Goal: Obtain resource: Obtain resource

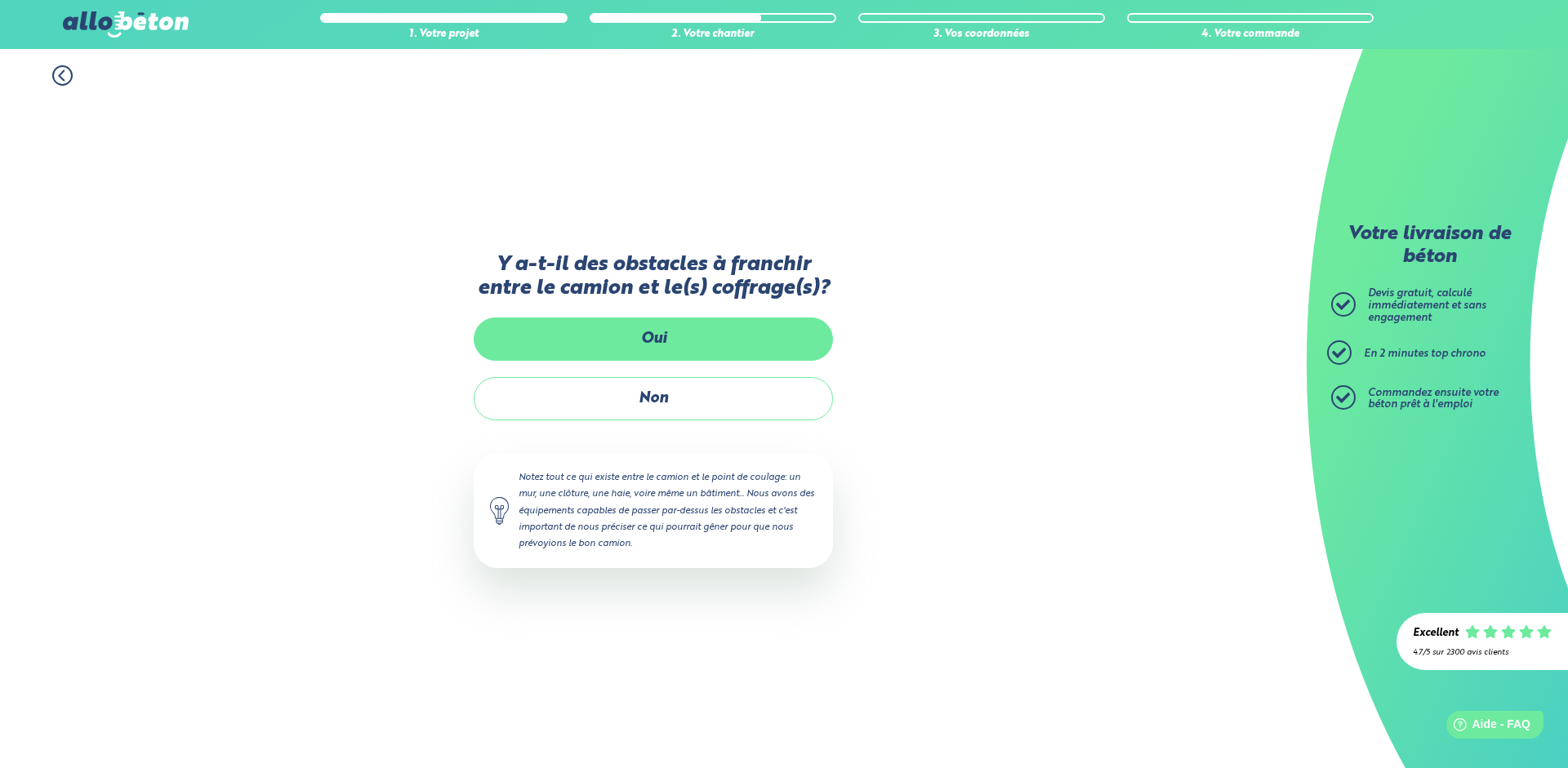
click at [677, 345] on label "Oui" at bounding box center [654, 339] width 360 height 43
click at [0, 0] on input "Oui" at bounding box center [0, 0] width 0 height 0
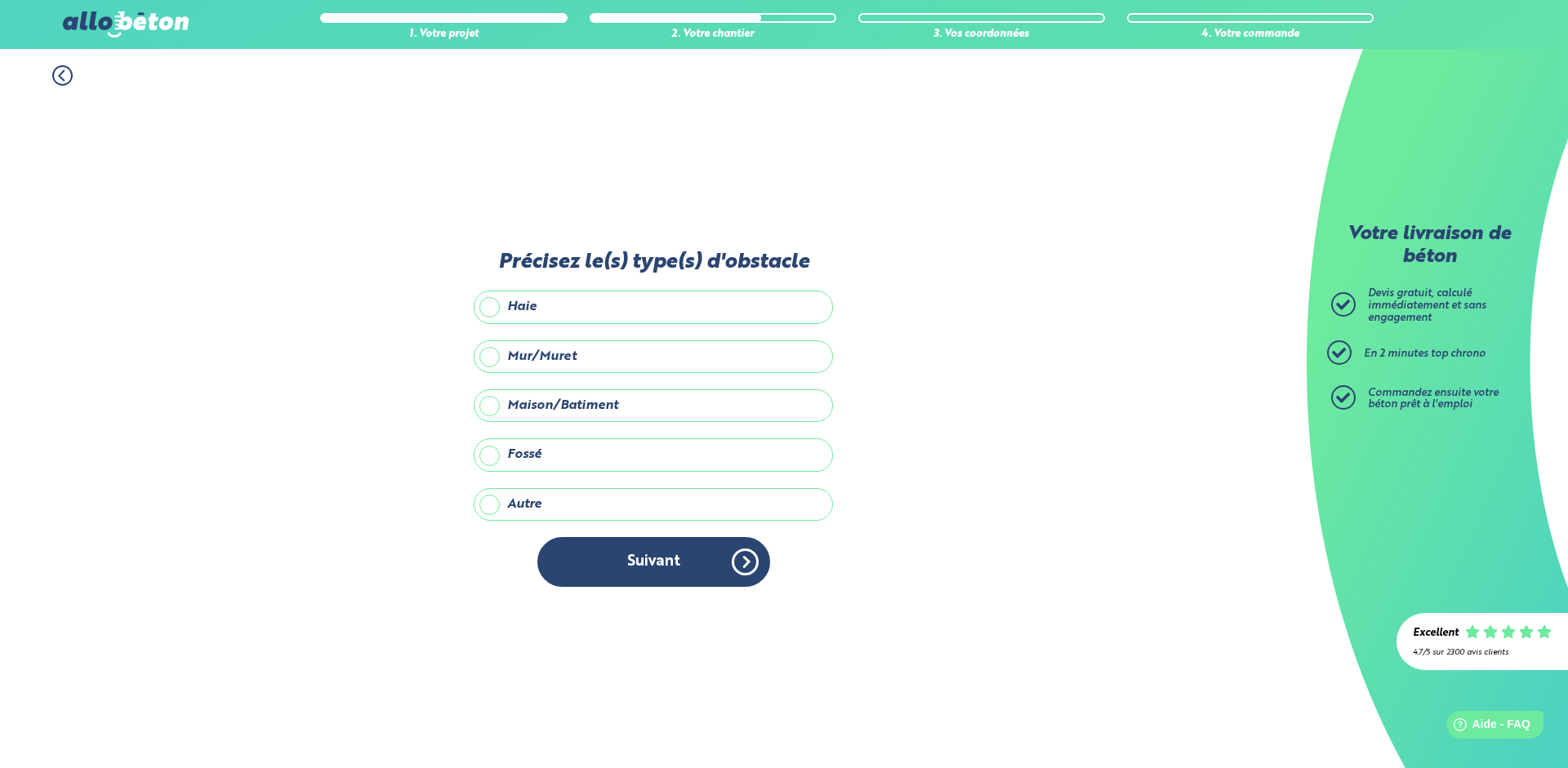
click at [680, 359] on label "Mur/Muret" at bounding box center [654, 357] width 360 height 33
click at [0, 0] on input "Mur/Muret" at bounding box center [0, 0] width 0 height 0
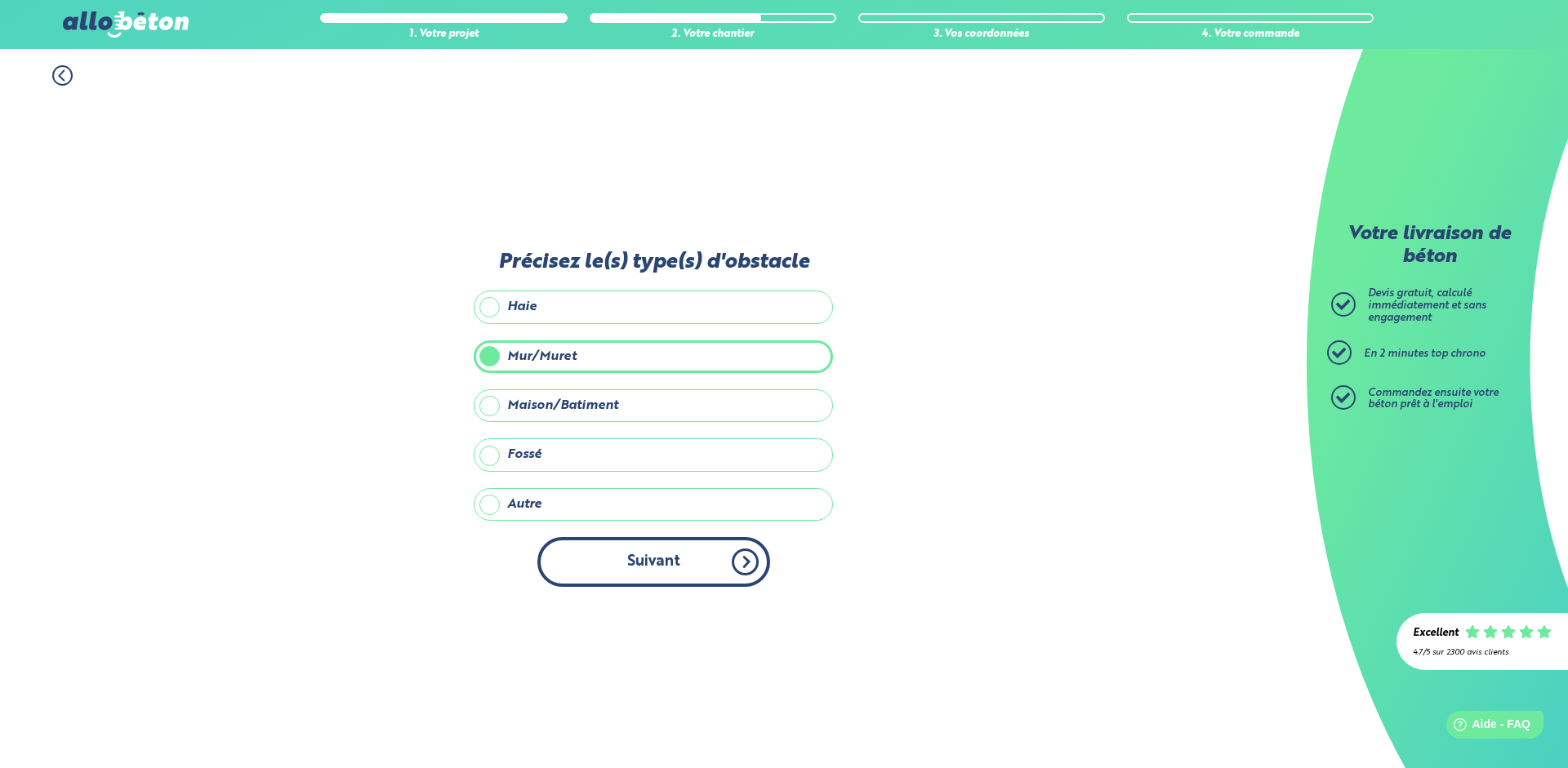
click at [662, 565] on button "Suivant" at bounding box center [653, 561] width 233 height 50
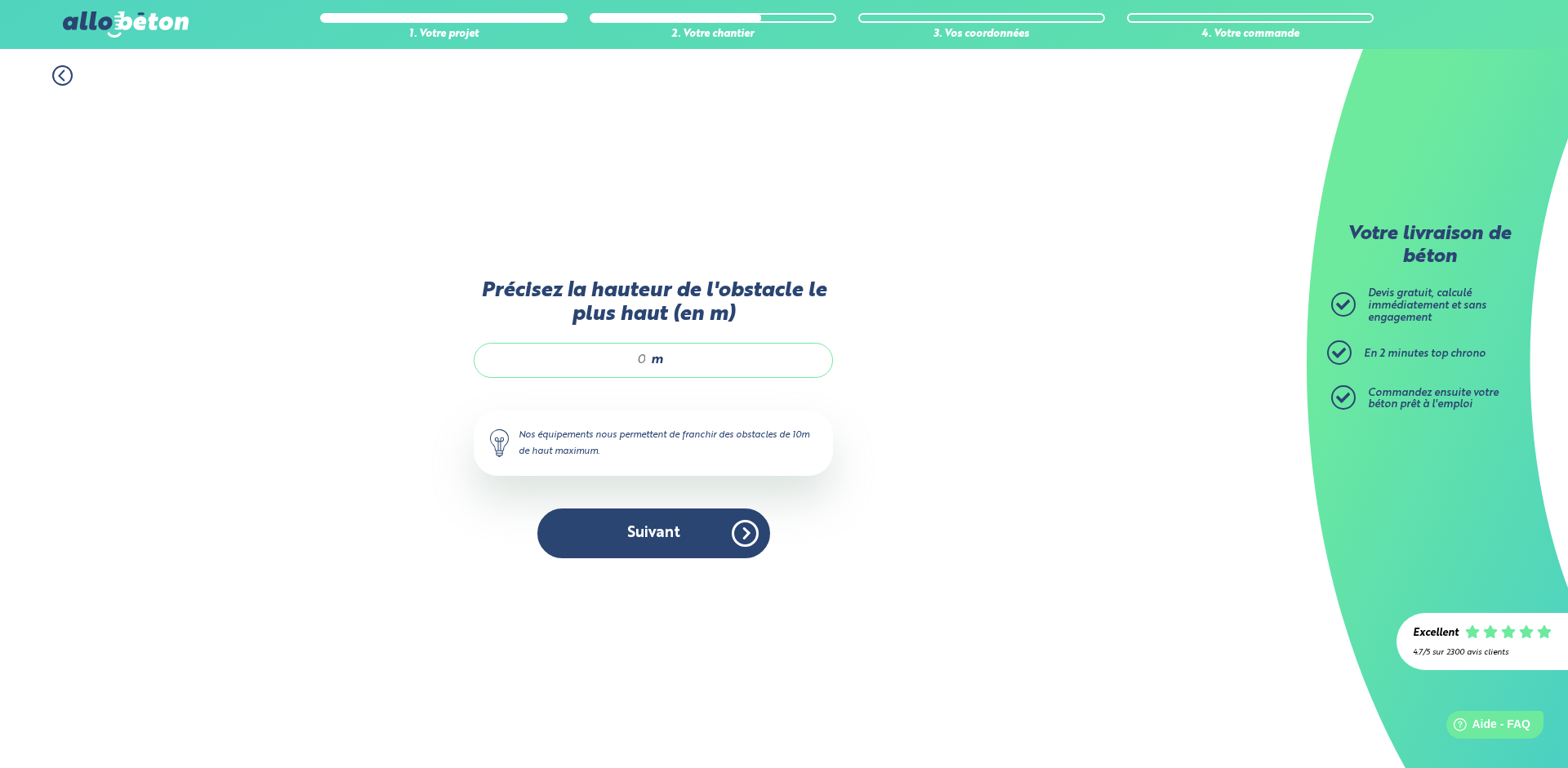
drag, startPoint x: 645, startPoint y: 355, endPoint x: 593, endPoint y: 353, distance: 52.0
click at [593, 353] on input "Précisez la hauteur de l'obstacle le plus haut (en m)" at bounding box center [568, 360] width 156 height 16
type input "1.5"
click at [659, 534] on button "Suivant" at bounding box center [653, 533] width 233 height 50
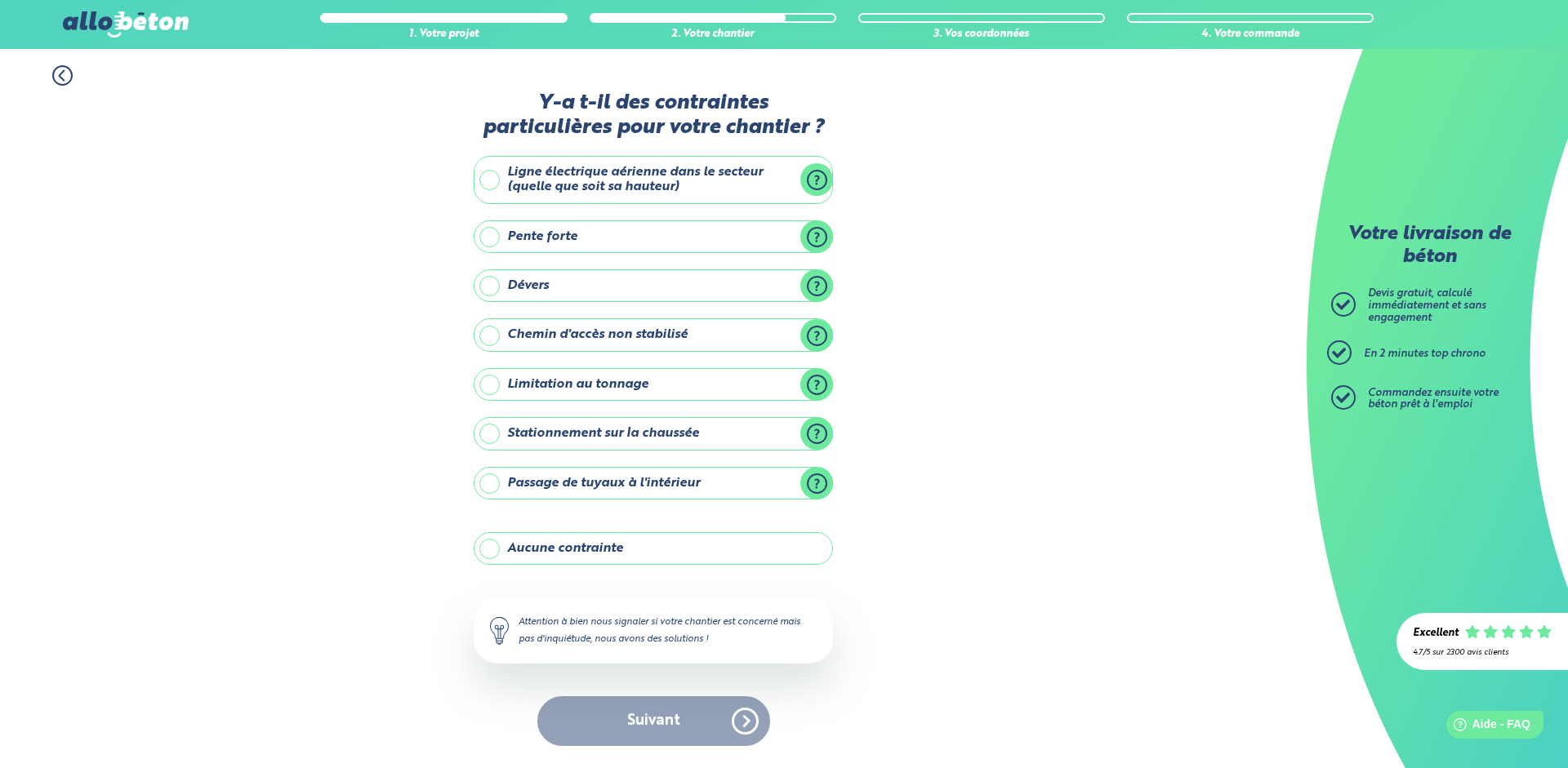
click at [491, 486] on label "Passage de tuyaux à l'intérieur" at bounding box center [654, 484] width 360 height 33
click at [0, 0] on input "Passage de tuyaux à l'intérieur" at bounding box center [0, 0] width 0 height 0
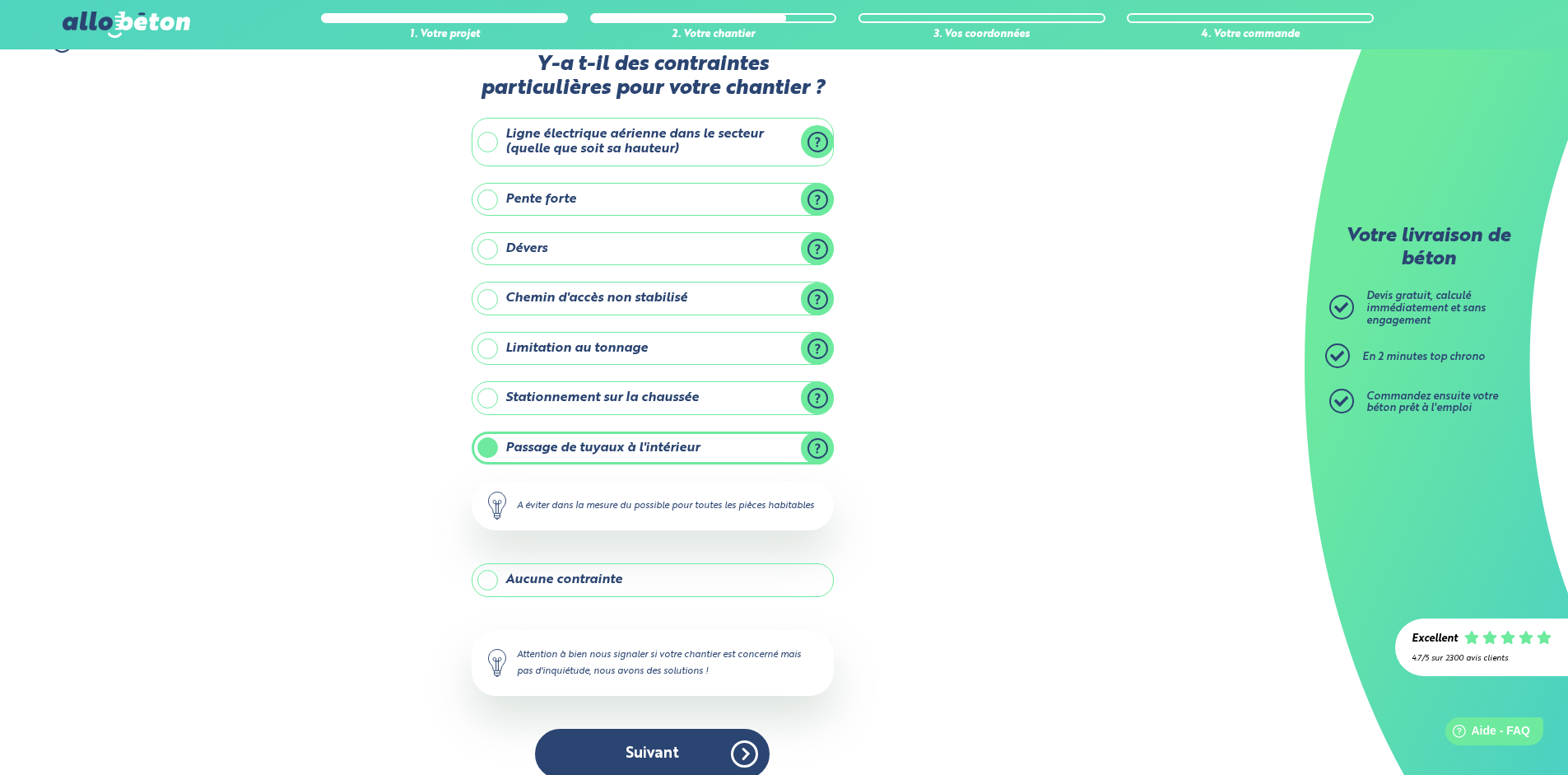
scroll to position [71, 0]
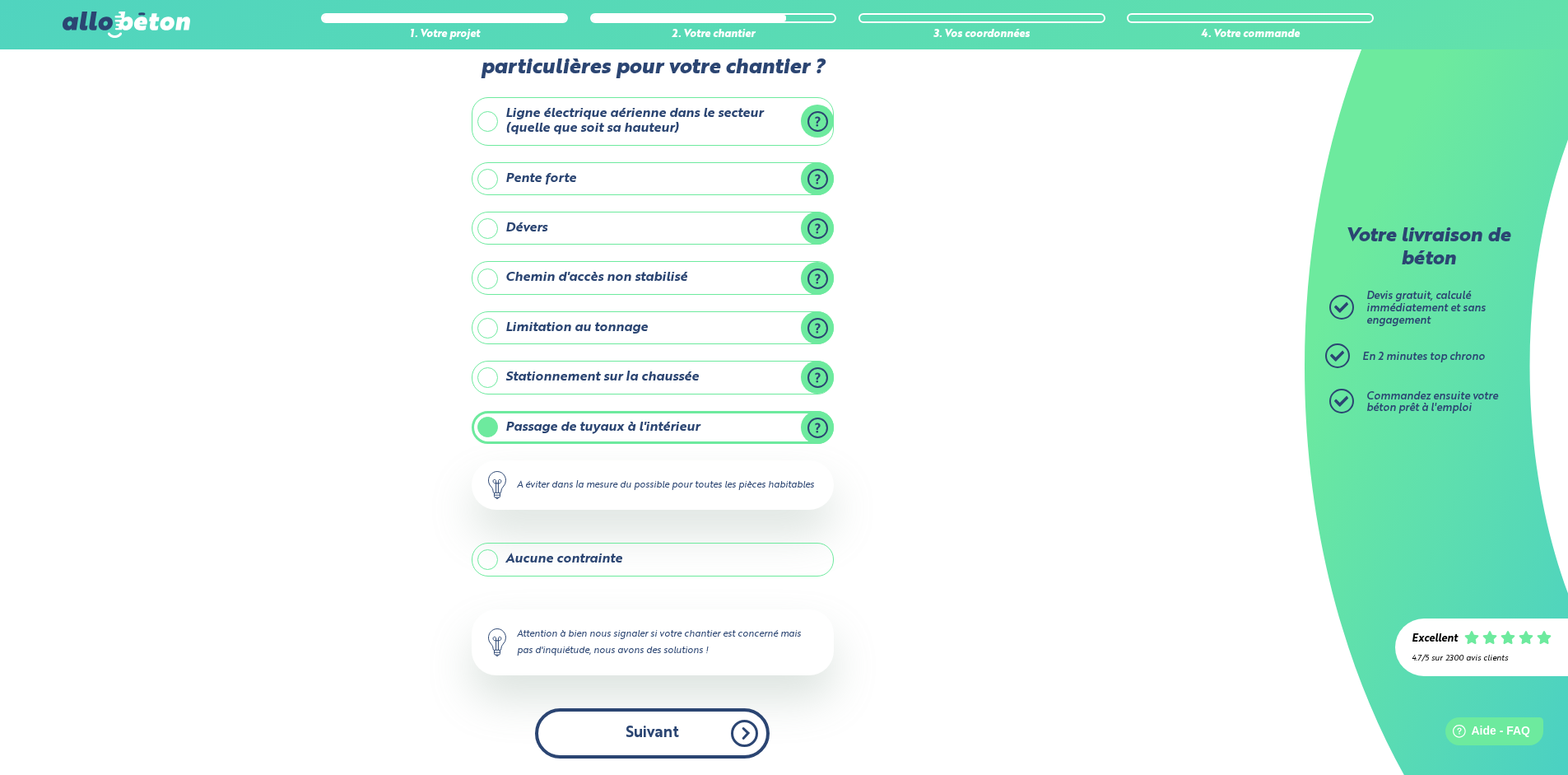
click at [663, 727] on button "Suivant" at bounding box center [652, 733] width 235 height 50
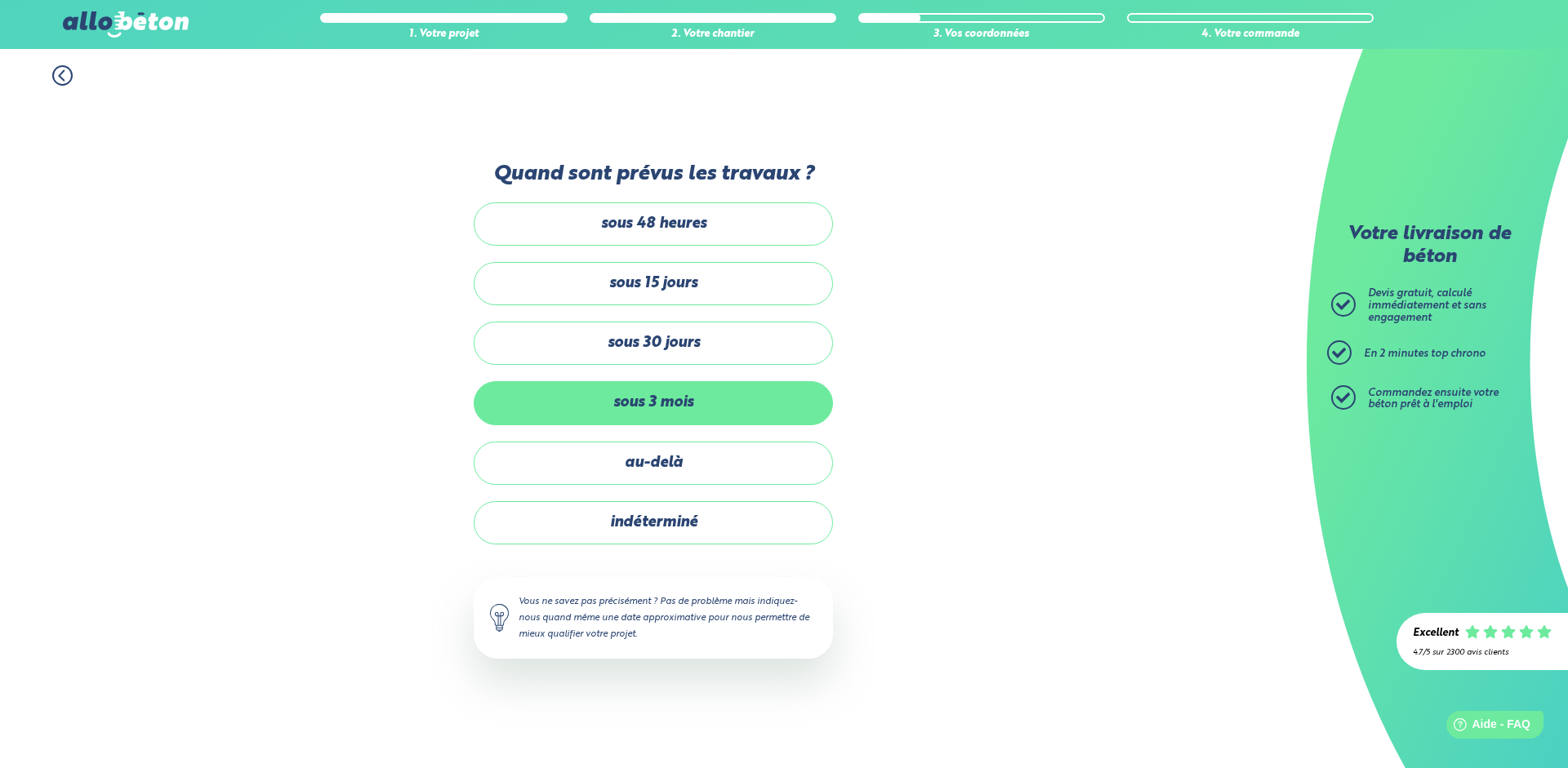
click at [660, 406] on label "sous 3 mois" at bounding box center [654, 403] width 360 height 43
click at [0, 0] on input "sous 3 mois" at bounding box center [0, 0] width 0 height 0
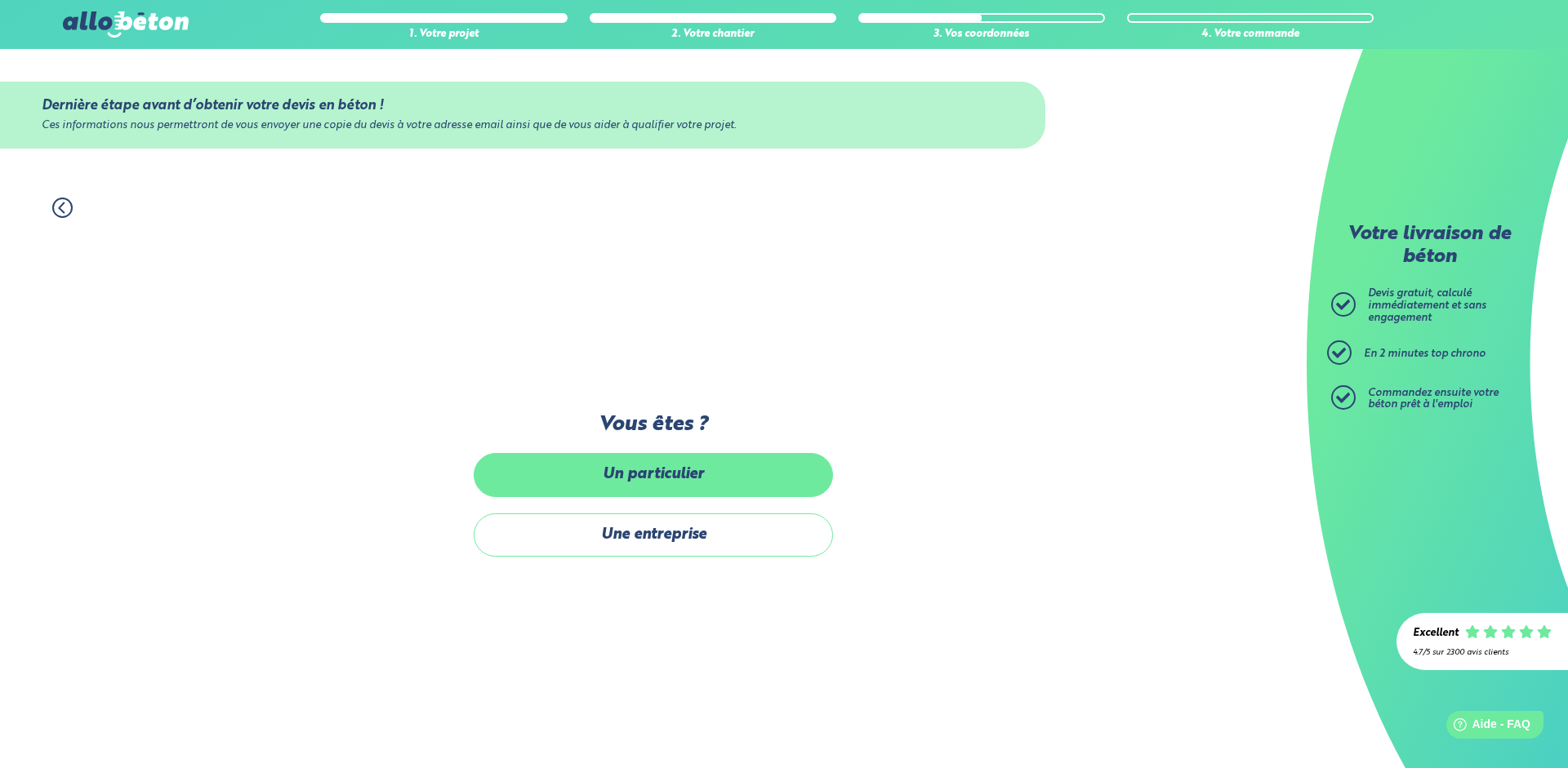
click at [664, 471] on label "Un particulier" at bounding box center [654, 475] width 360 height 43
click at [0, 0] on input "Un particulier" at bounding box center [0, 0] width 0 height 0
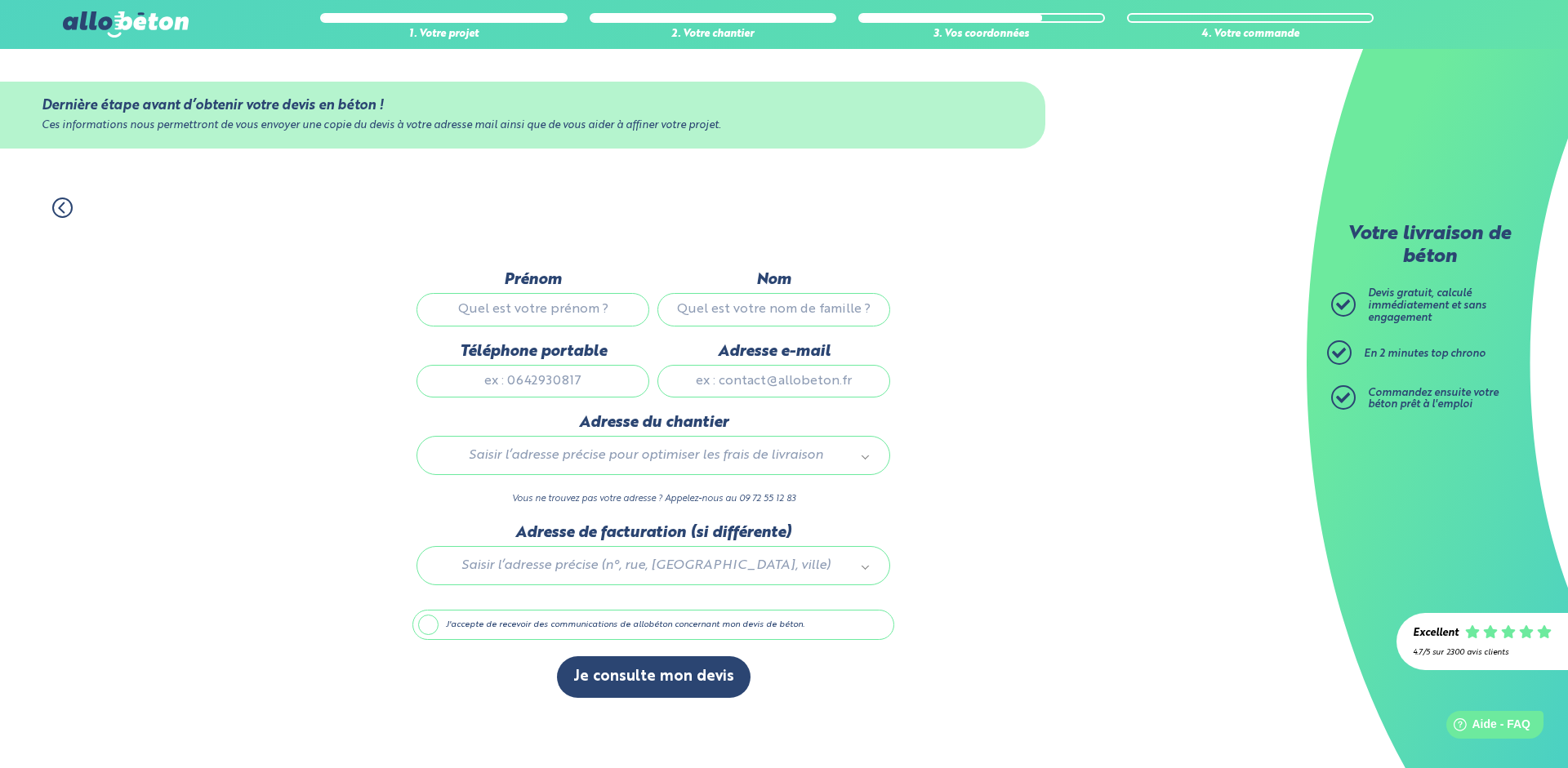
click at [556, 307] on input "Prénom" at bounding box center [533, 310] width 233 height 33
type input "[PERSON_NAME]"
click at [709, 315] on input "Nom" at bounding box center [773, 310] width 233 height 33
type input "guenand"
drag, startPoint x: 586, startPoint y: 382, endPoint x: 500, endPoint y: 382, distance: 86.0
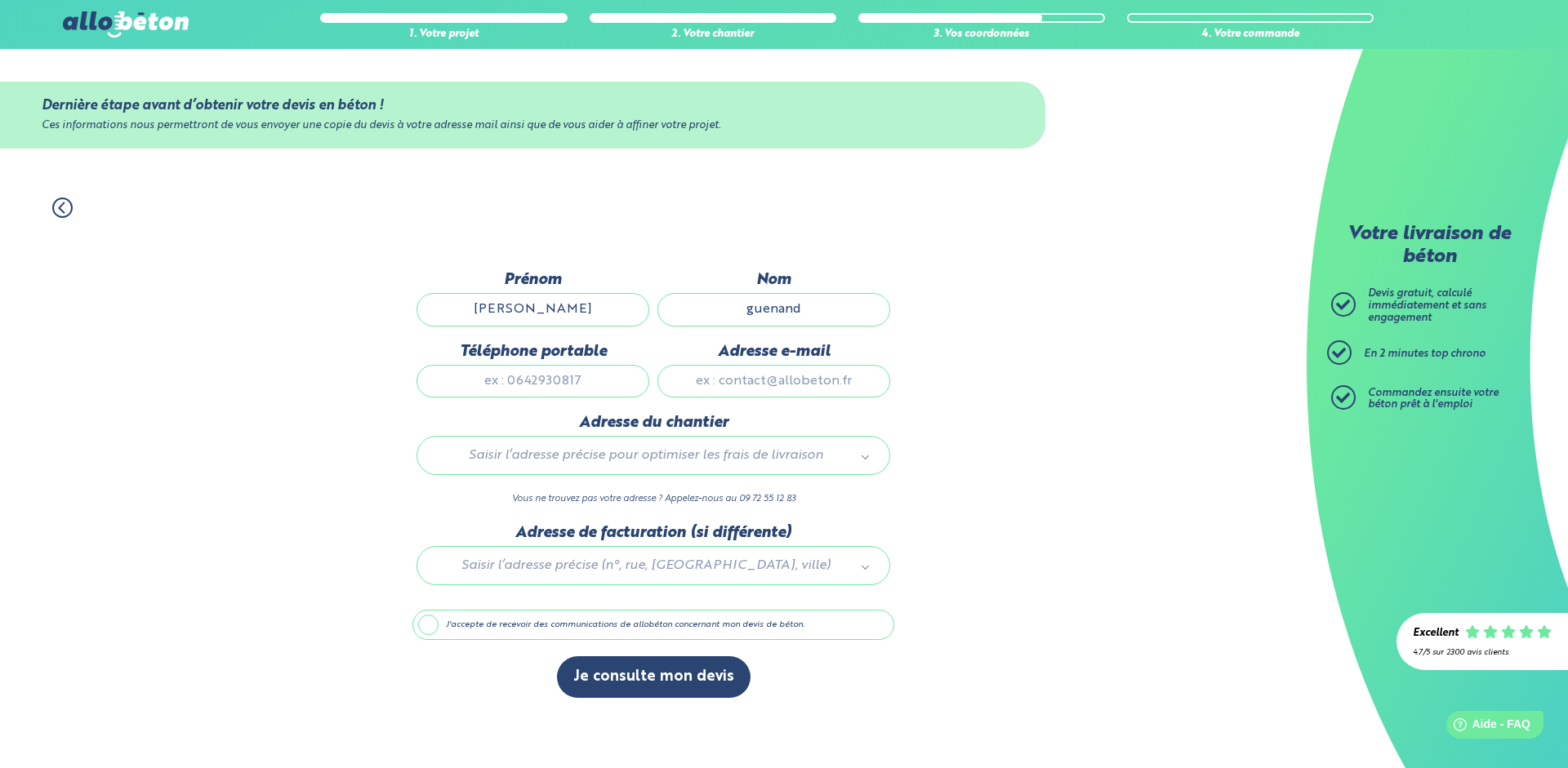
click at [500, 382] on input "Téléphone portable" at bounding box center [533, 382] width 233 height 33
type input "0770299343"
click at [724, 383] on input "Adresse e-mail" at bounding box center [773, 382] width 233 height 33
type input "[EMAIL_ADDRESS][DOMAIN_NAME]"
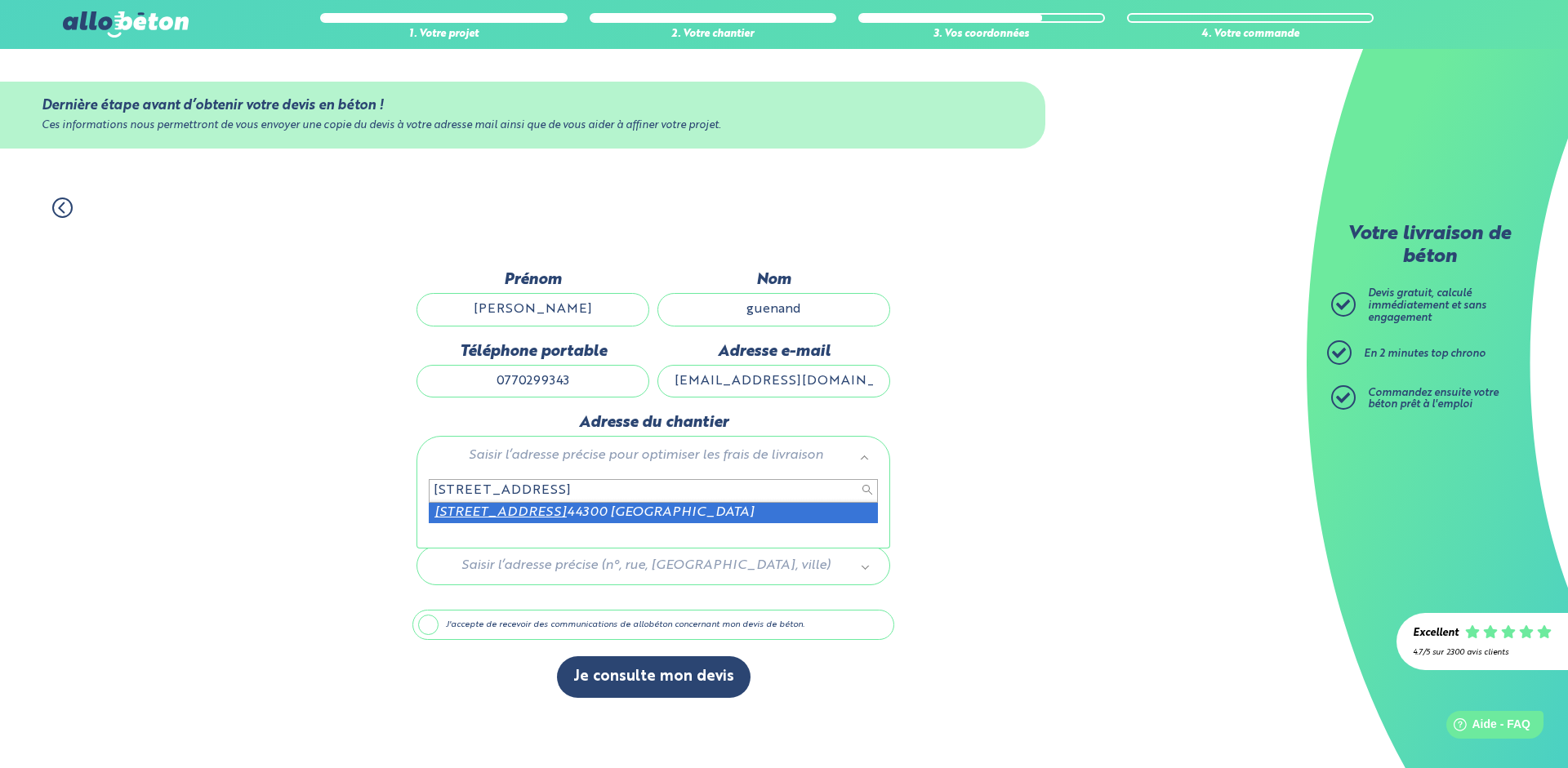
type input "[STREET_ADDRESS]"
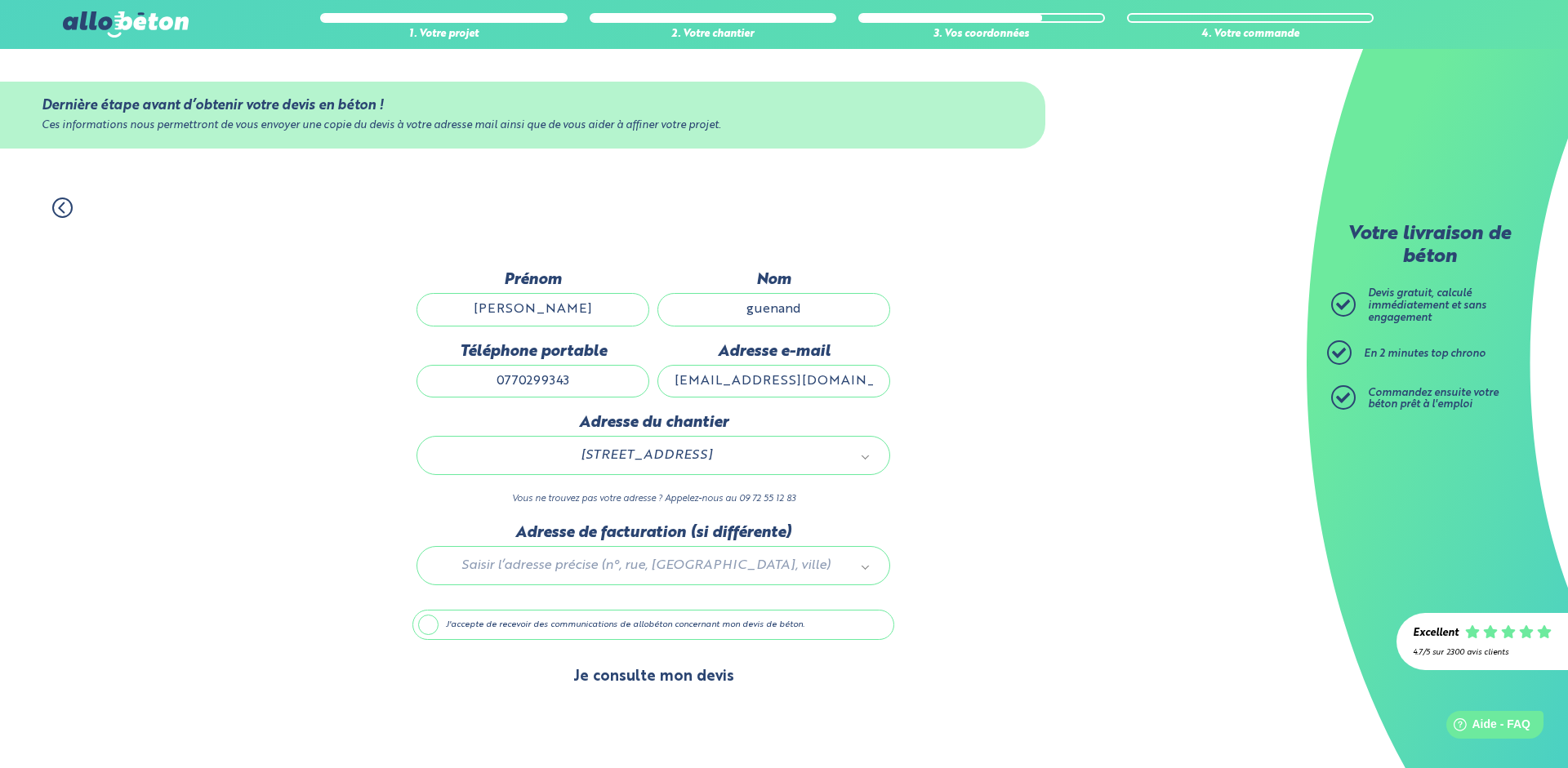
click at [700, 667] on button "Je consulte mon devis" at bounding box center [653, 676] width 194 height 42
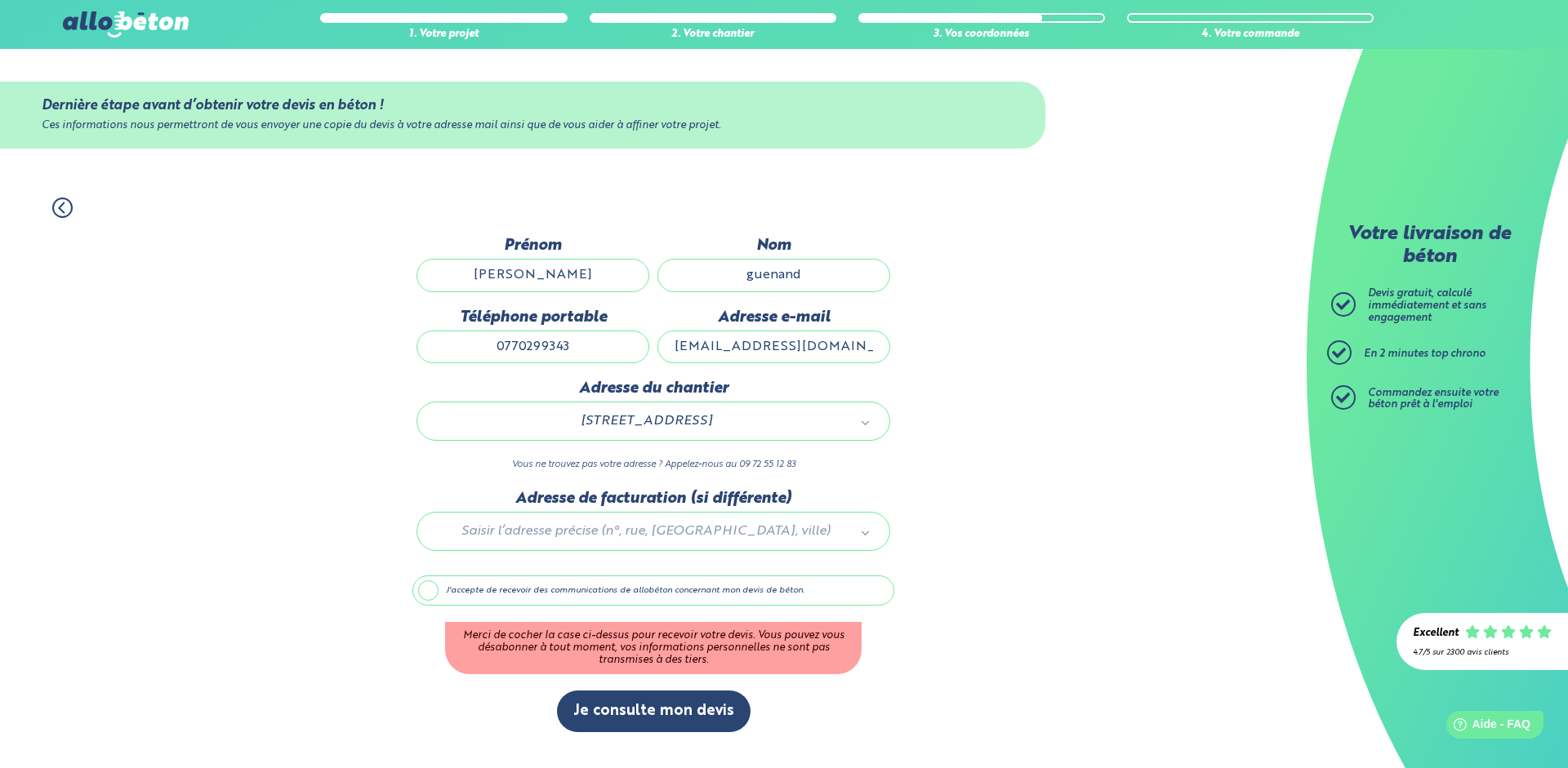
click at [432, 596] on label "J'accepte de recevoir des communications de allobéton concernant mon devis de b…" at bounding box center [654, 591] width 482 height 31
click at [0, 0] on input "J'accepte de recevoir des communications de allobéton concernant mon devis de b…" at bounding box center [0, 0] width 0 height 0
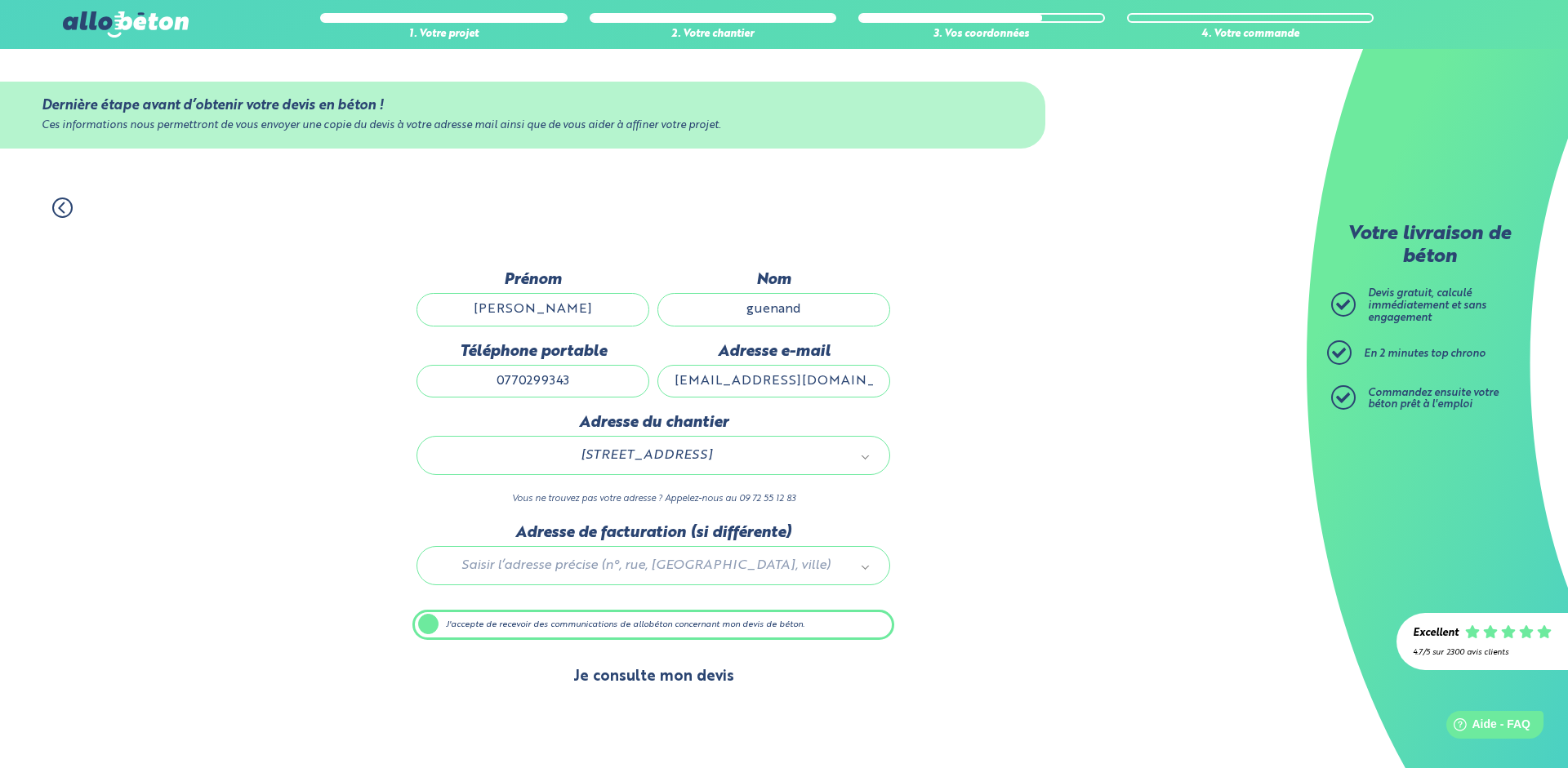
click at [635, 687] on button "Je consulte mon devis" at bounding box center [653, 676] width 194 height 42
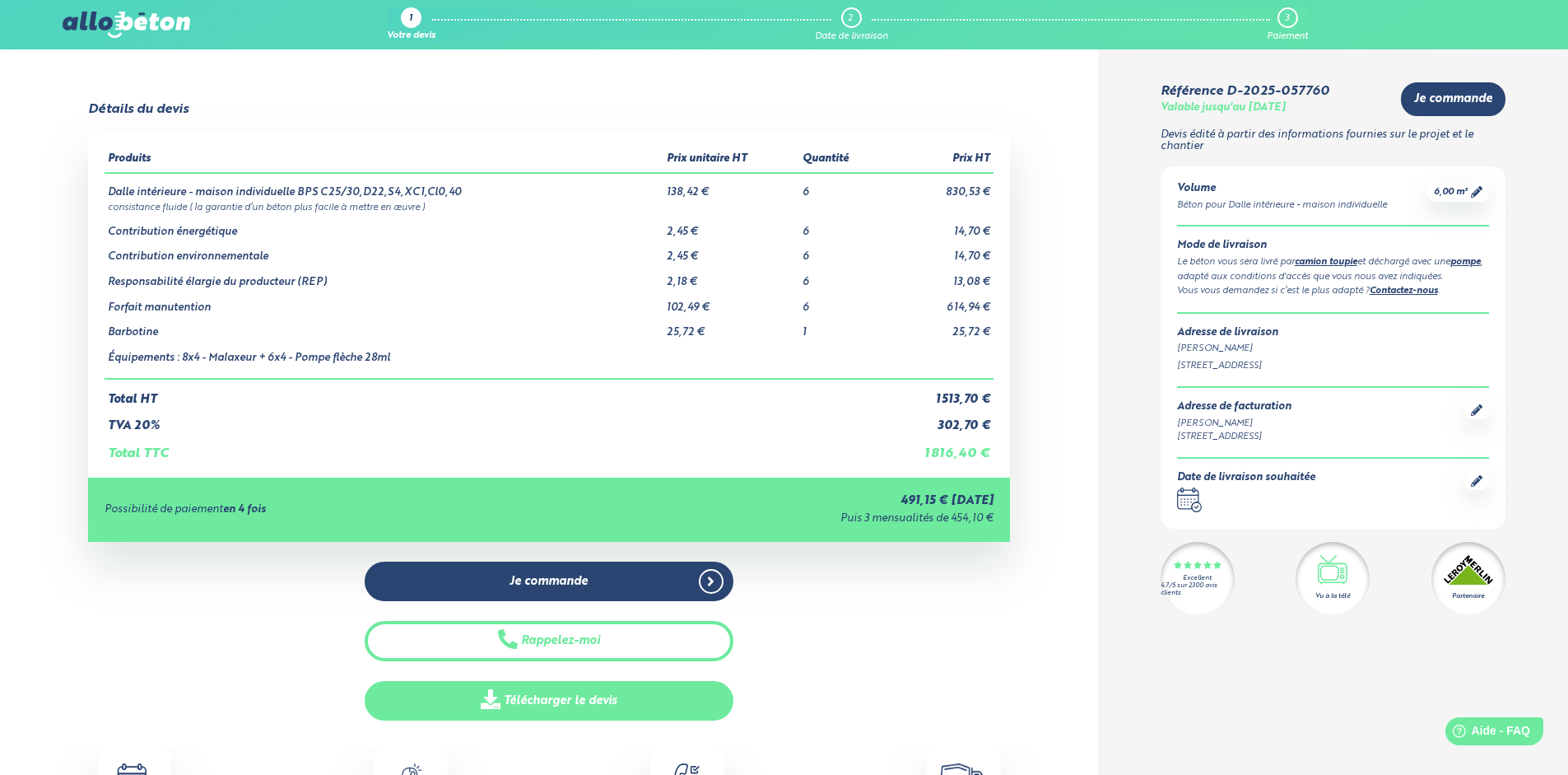
click at [609, 698] on link "Télécharger le devis" at bounding box center [550, 701] width 369 height 40
